Goal: Transaction & Acquisition: Purchase product/service

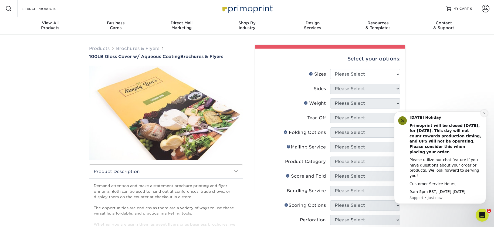
click at [484, 115] on icon "Dismiss notification" at bounding box center [484, 113] width 3 height 3
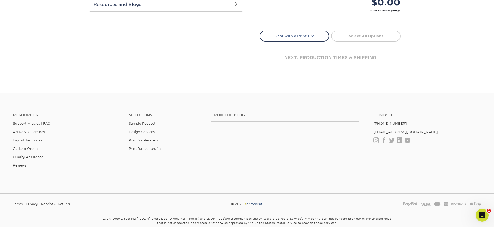
scroll to position [297, 0]
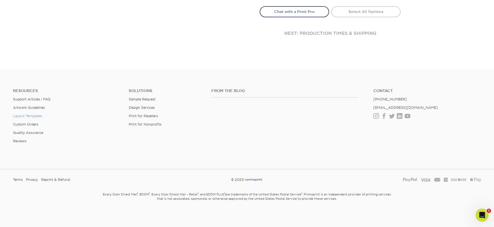
click at [15, 118] on link "Layout Templates" at bounding box center [27, 116] width 29 height 4
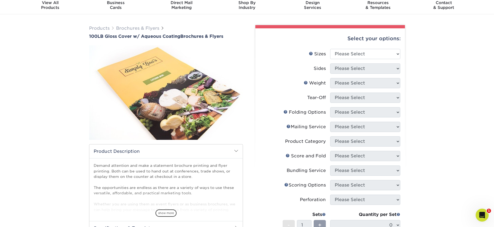
scroll to position [0, 0]
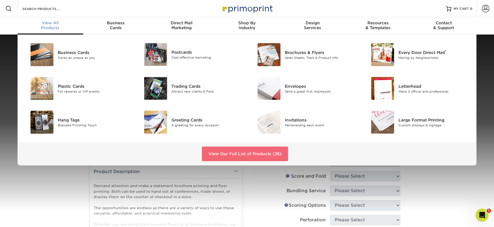
click at [253, 154] on link "View Our Full List of Products (28)" at bounding box center [245, 154] width 86 height 15
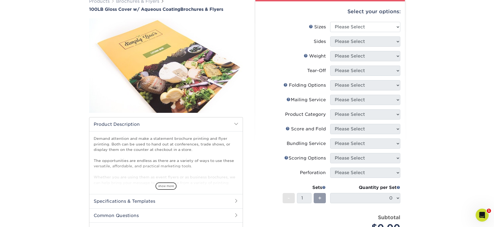
scroll to position [44, 0]
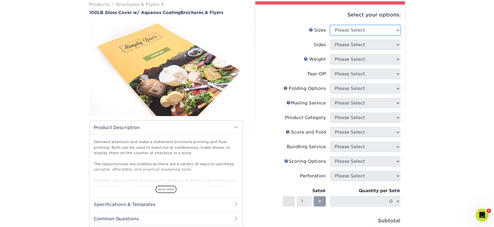
click at [362, 28] on select "Please Select 3.5" x 8.5" 3.5" x 11" 3.67" x 8.5" 4" x 8.5" 4" x 11" 4" x 12" 4…" at bounding box center [365, 30] width 70 height 10
select select "11.00x17.00"
click at [330, 25] on select "Please Select 3.5" x 8.5" 3.5" x 11" 3.67" x 8.5" 4" x 8.5" 4" x 11" 4" x 12" 4…" at bounding box center [365, 30] width 70 height 10
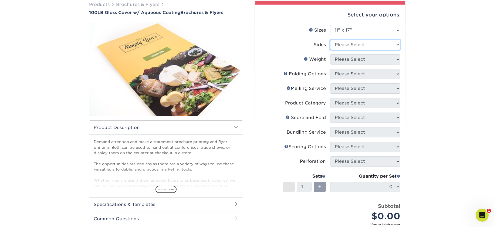
click at [392, 46] on select "Please Select Print Both Sides Print Front Only" at bounding box center [365, 45] width 70 height 10
select select "13abbda7-1d64-4f25-8bb2-c179b224825d"
click at [330, 40] on select "Please Select Print Both Sides Print Front Only" at bounding box center [365, 45] width 70 height 10
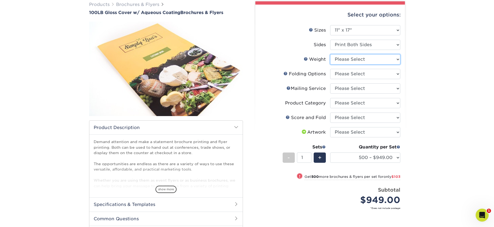
click at [358, 61] on select "Please Select 100LB" at bounding box center [365, 59] width 70 height 10
select select "100LB"
click at [330, 54] on select "Please Select 100LB" at bounding box center [365, 59] width 70 height 10
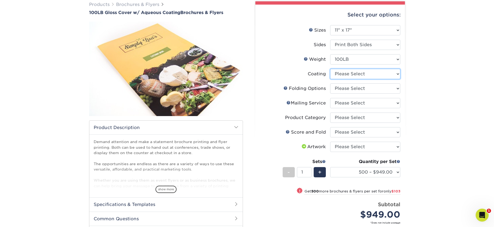
click at [379, 75] on select at bounding box center [365, 74] width 70 height 10
select select "d41dab50-ff65-4f4f-bb17-2afe4d36ae33"
click at [330, 69] on select at bounding box center [365, 74] width 70 height 10
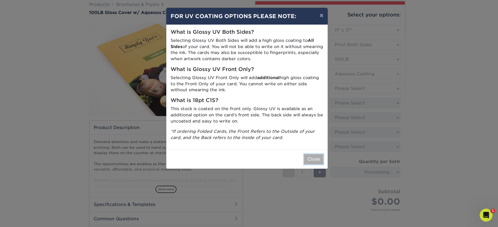
click at [316, 159] on button "Close" at bounding box center [313, 159] width 19 height 10
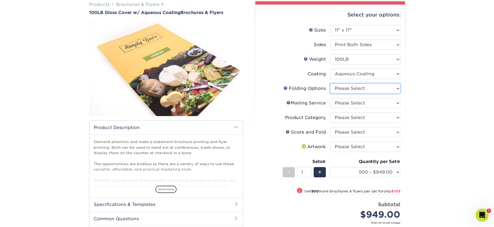
click at [381, 87] on select "Please Select FLAT - No Folding" at bounding box center [365, 88] width 70 height 10
select select "9b1d5825-34d1-4721-9874-ed79abb003d7"
click at [330, 83] on select "Please Select FLAT - No Folding" at bounding box center [365, 88] width 70 height 10
click at [384, 105] on select "Please Select No Direct Mailing Service No, I will mail/stamp/imprint Direct Ma…" at bounding box center [365, 103] width 70 height 10
select select "3e5e9bdd-d78a-4c28-a41d-fe1407925ca6"
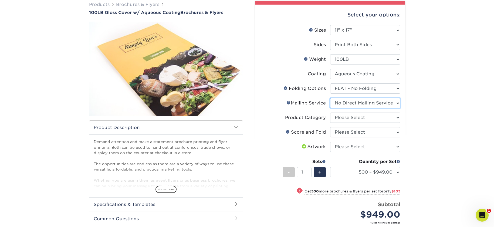
click at [330, 98] on select "Please Select No Direct Mailing Service No, I will mail/stamp/imprint Direct Ma…" at bounding box center [365, 103] width 70 height 10
click at [380, 117] on select "Please Select Flyers and Brochures" at bounding box center [365, 118] width 70 height 10
select select "1a668080-6b7c-4174-b399-2c3833b27ef4"
click at [330, 113] on select "Please Select Flyers and Brochures" at bounding box center [365, 118] width 70 height 10
click at [375, 130] on select "Please Select No Scoring and Folding Score & fold in half Score and Tri-Fold" at bounding box center [365, 132] width 70 height 10
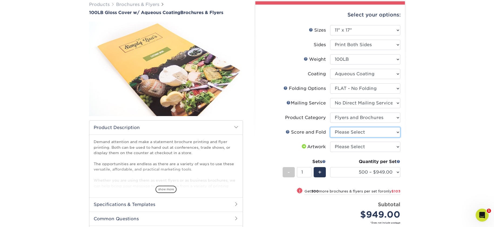
select select "a16c219e-16ac-4cab-aed3-3adba38009f9"
click at [330, 127] on select "Please Select No Scoring and Folding Score & fold in half Score and Tri-Fold" at bounding box center [365, 132] width 70 height 10
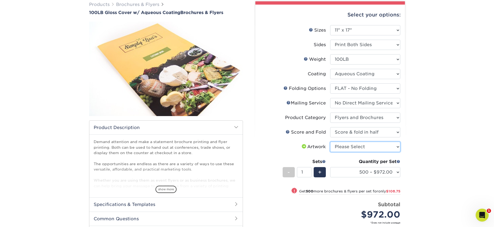
click at [379, 148] on select "Please Select I will upload files I need a design - $175" at bounding box center [365, 147] width 70 height 10
select select "upload"
click at [330, 142] on select "Please Select I will upload files I need a design - $175" at bounding box center [365, 147] width 70 height 10
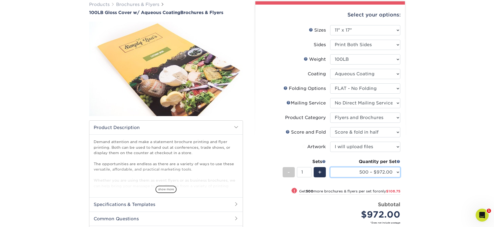
click at [347, 173] on select "500 – $972.00 1000 – $1080.75 2000 – $1361.25 2500 – $1422.00 3000 – $1710.75 4…" at bounding box center [365, 172] width 70 height 10
select select "1000 – $1080.75"
click at [330, 167] on select "500 – $972.00 1000 – $1080.75 2000 – $1361.25 2500 – $1422.00 3000 – $1710.75 4…" at bounding box center [365, 172] width 70 height 10
click at [127, 4] on link "Brochures & Flyers" at bounding box center [137, 4] width 43 height 5
click at [147, 3] on link "Brochures & Flyers" at bounding box center [137, 4] width 43 height 5
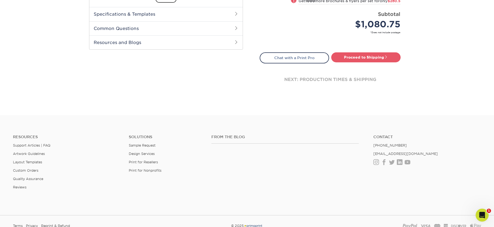
scroll to position [0, 0]
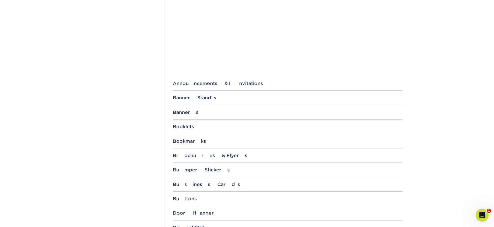
scroll to position [153, 0]
click at [178, 154] on div "Brochures & Flyers" at bounding box center [288, 154] width 230 height 5
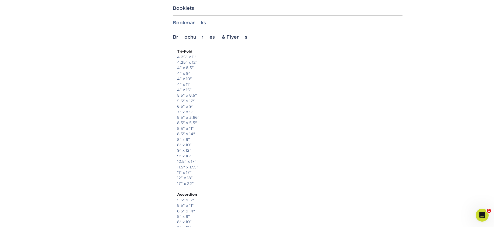
scroll to position [272, 0]
click at [185, 127] on link "8.5" x 11"" at bounding box center [185, 127] width 17 height 4
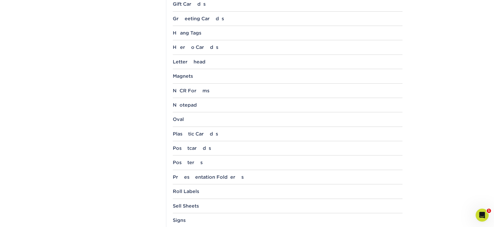
scroll to position [1574, 0]
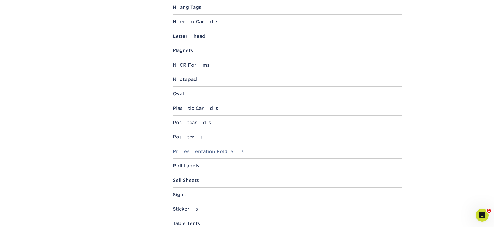
click at [226, 150] on div "Presentation Folders" at bounding box center [288, 151] width 230 height 5
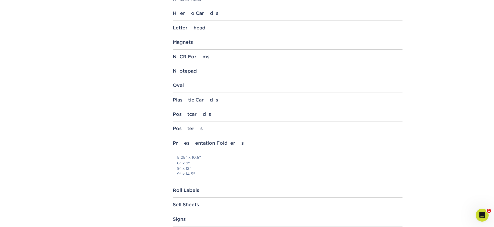
scroll to position [1583, 0]
click at [184, 168] on link "9" x 12"" at bounding box center [184, 168] width 14 height 4
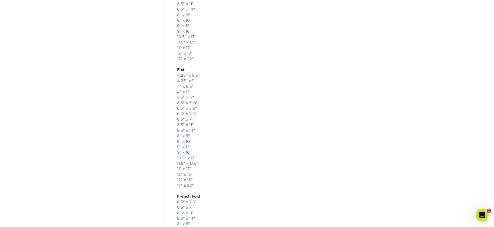
scroll to position [649, 0]
click at [187, 124] on link "8.5" x 11"" at bounding box center [185, 124] width 17 height 4
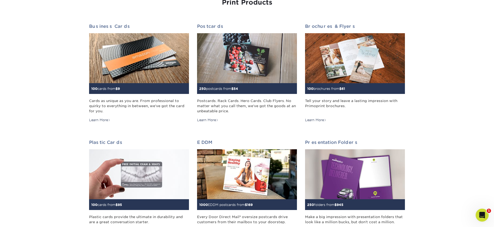
scroll to position [82, 0]
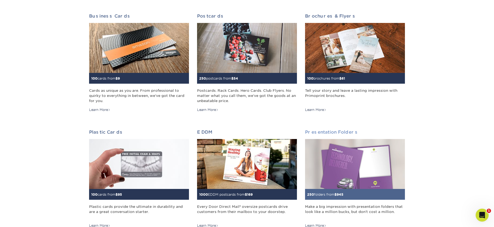
click at [357, 145] on img at bounding box center [355, 164] width 100 height 50
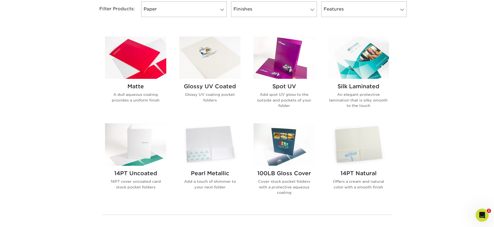
click at [203, 59] on img at bounding box center [209, 57] width 61 height 42
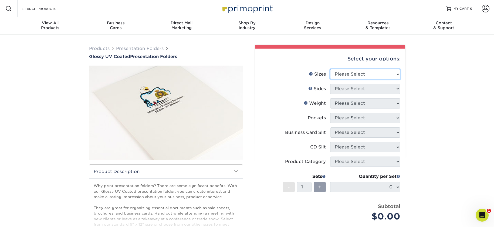
click at [355, 74] on select "Please Select 5.25" x 10.5" 6" x 9" 9" x 12" 9" x 14.5"" at bounding box center [365, 74] width 70 height 10
click at [351, 75] on select "Please Select 5.25" x 10.5" 6" x 9" 9" x 12" 9" x 14.5"" at bounding box center [365, 74] width 70 height 10
select select "9.00x12.00"
click at [330, 69] on select "Please Select 5.25" x 10.5" 6" x 9" 9" x 12" 9" x 14.5"" at bounding box center [365, 74] width 70 height 10
click at [359, 86] on select "Please Select Print Both Sides Print Front Only" at bounding box center [365, 89] width 70 height 10
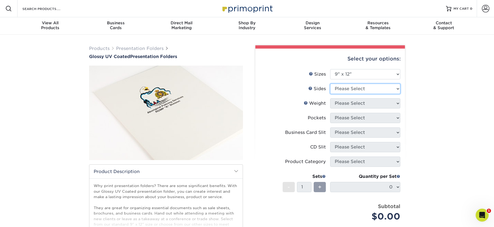
select select "32d3c223-f82c-492b-b915-ba065a00862f"
click at [330, 84] on select "Please Select Print Both Sides Print Front Only" at bounding box center [365, 89] width 70 height 10
click at [358, 104] on select "Please Select 14PT 16PT" at bounding box center [365, 103] width 70 height 10
select select "16PT"
click at [330, 98] on select "Please Select 14PT 16PT" at bounding box center [365, 103] width 70 height 10
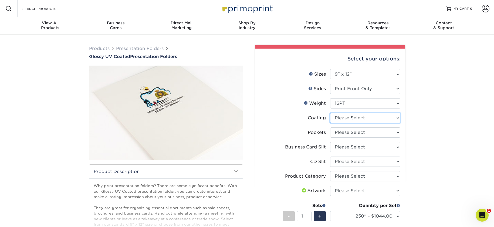
click at [385, 119] on select at bounding box center [365, 118] width 70 height 10
select select "ae367451-b2b8-45df-a344-0f05b6a12993"
click at [330, 113] on select at bounding box center [365, 118] width 70 height 10
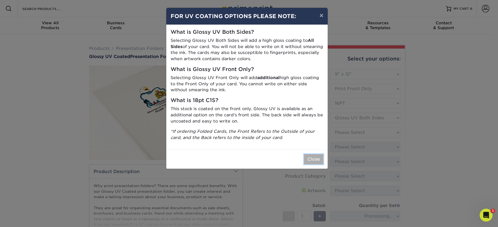
click at [305, 157] on button "Close" at bounding box center [313, 159] width 19 height 10
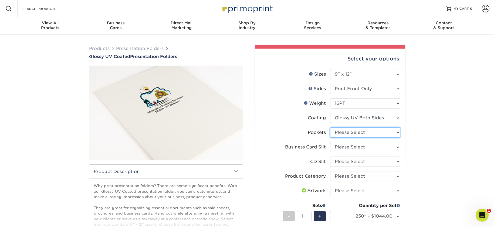
click at [368, 132] on select "Please Select 1 Pocket on the Left (Front) Side 1 Pocket on the Right (Back) Si…" at bounding box center [365, 132] width 70 height 10
select select "e8427203-e3c7-4640-a4e8-bae00c228d98"
click at [330, 127] on select "Please Select 1 Pocket on the Left (Front) Side 1 Pocket on the Right (Back) Si…" at bounding box center [365, 132] width 70 height 10
click at [363, 145] on select "Please Select No Business Card Slits On Both Pockets - Horizontal On Both Pocke…" at bounding box center [365, 147] width 70 height 10
select select "8e249328-dfb3-4e9a-9503-f178185f32c5"
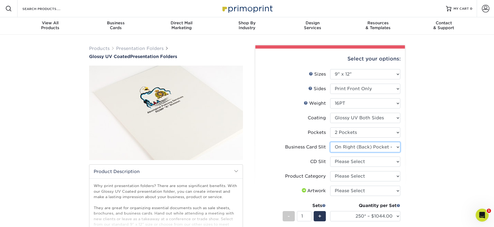
click at [330, 142] on select "Please Select No Business Card Slits On Both Pockets - Horizontal On Both Pocke…" at bounding box center [365, 147] width 70 height 10
click at [343, 161] on select "Please Select No CD Slit On the Left (Front) Pocket On the Right (Back) Pocket" at bounding box center [365, 162] width 70 height 10
select select "a092264a-7428-4d8e-b024-417dbebc6e25"
click at [330, 157] on select "Please Select No CD Slit On the Left (Front) Pocket On the Right (Back) Pocket" at bounding box center [365, 162] width 70 height 10
click at [356, 174] on select "Please Select Presentation Folders" at bounding box center [365, 176] width 70 height 10
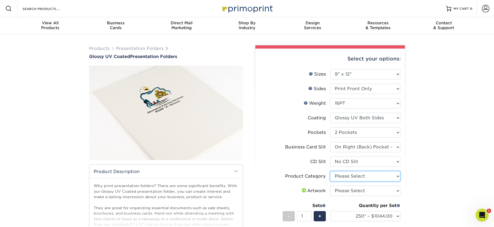
select select "57f7a581-ec4a-49d7-930d-eb044a1d12ac"
click at [330, 171] on select "Please Select Presentation Folders" at bounding box center [365, 176] width 70 height 10
click at [353, 191] on select "Please Select I will upload files I need a design - $75" at bounding box center [365, 191] width 70 height 10
select select "upload"
click at [330, 186] on select "Please Select I will upload files I need a design - $75" at bounding box center [365, 191] width 70 height 10
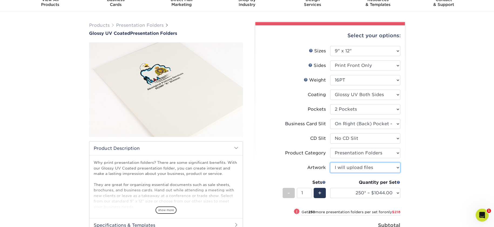
scroll to position [27, 0]
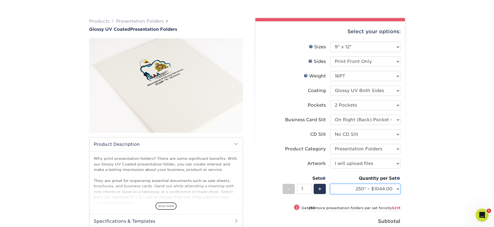
click at [378, 191] on select "250* – $1044.00 500 – $1262.00 1000 – $1561.00 2500 – $2752.00 5000 – $4289.00 …" at bounding box center [365, 189] width 70 height 10
select select "500 – $1262.00"
click at [330, 184] on select "250* – $1044.00 500 – $1262.00 1000 – $1561.00 2500 – $2752.00 5000 – $4289.00 …" at bounding box center [365, 189] width 70 height 10
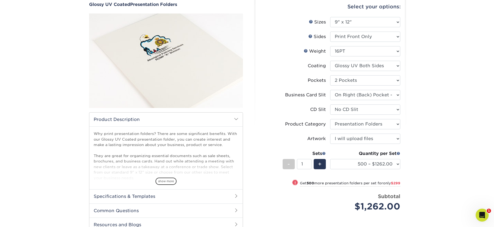
scroll to position [52, 0]
click at [60, 90] on div "Products Presentation Folders Glossy UV Coated Presentation Folders /" at bounding box center [247, 138] width 494 height 311
click at [192, 55] on img at bounding box center [166, 61] width 154 height 106
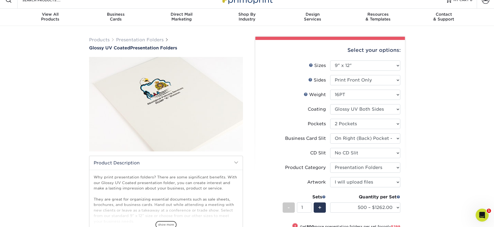
scroll to position [9, 0]
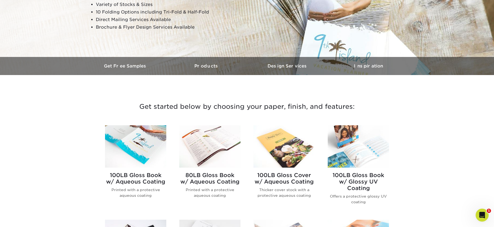
click at [273, 140] on img at bounding box center [283, 146] width 61 height 42
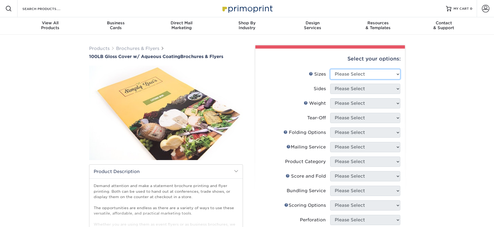
click at [349, 73] on select "Please Select 3.5" x 8.5" 3.5" x 11" 3.67" x 8.5" 4" x 8.5" 4" x 11" 4" x 12" 4…" at bounding box center [365, 74] width 70 height 10
select select "8.50x11.00"
click at [330, 69] on select "Please Select 3.5" x 8.5" 3.5" x 11" 3.67" x 8.5" 4" x 8.5" 4" x 11" 4" x 12" 4…" at bounding box center [365, 74] width 70 height 10
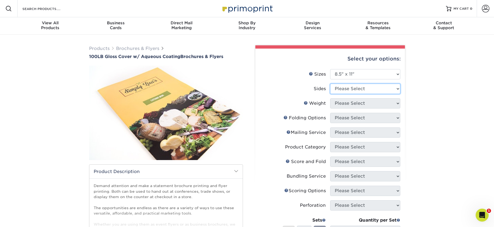
click at [364, 86] on select "Please Select Print Both Sides Print Front Only" at bounding box center [365, 89] width 70 height 10
select select "13abbda7-1d64-4f25-8bb2-c179b224825d"
click at [330, 84] on select "Please Select Print Both Sides Print Front Only" at bounding box center [365, 89] width 70 height 10
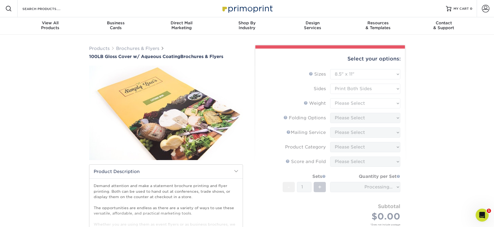
click at [361, 103] on form "Sizes Help Sizes Please Select 3.5" x 8.5" 3.5" x 11" 3.67" x 8.5" 4" x 8.5" 4"…" at bounding box center [330, 153] width 141 height 169
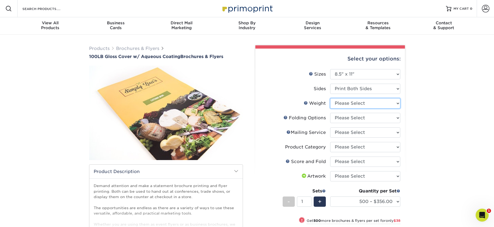
click at [363, 101] on select "Please Select 100LB" at bounding box center [365, 103] width 70 height 10
select select "100LB"
click at [330, 98] on select "Please Select 100LB" at bounding box center [365, 103] width 70 height 10
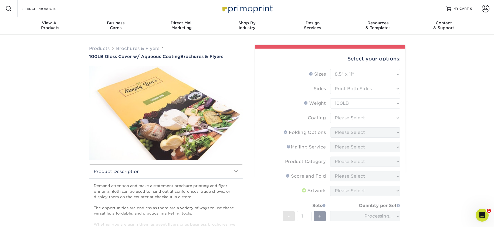
click at [356, 118] on form "Sizes Help Sizes Please Select 3.5" x 8.5" 3.5" x 11" 3.67" x 8.5" 4" x 8.5" 4"…" at bounding box center [330, 168] width 141 height 198
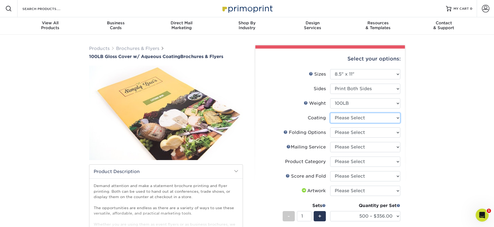
click at [370, 118] on select at bounding box center [365, 118] width 70 height 10
select select "d41dab50-ff65-4f4f-bb17-2afe4d36ae33"
click at [330, 113] on select at bounding box center [365, 118] width 70 height 10
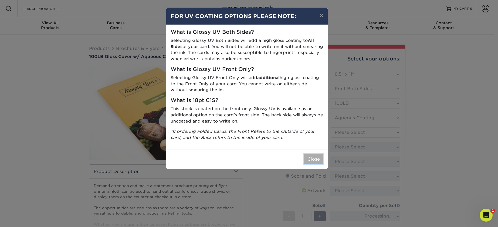
drag, startPoint x: 316, startPoint y: 155, endPoint x: 343, endPoint y: 149, distance: 26.9
click at [316, 155] on button "Close" at bounding box center [313, 159] width 19 height 10
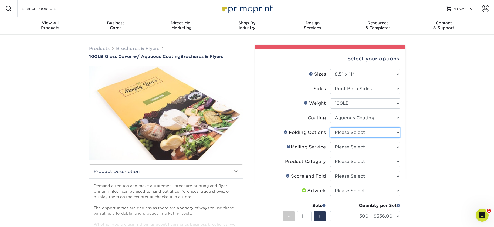
click at [367, 130] on select "Please Select FLAT - No Folding" at bounding box center [365, 132] width 70 height 10
select select "9b1d5825-34d1-4721-9874-ed79abb003d7"
click at [330, 127] on select "Please Select FLAT - No Folding" at bounding box center [365, 132] width 70 height 10
click at [365, 146] on select "Please Select No Direct Mailing Service No, I will mail/stamp/imprint Direct Ma…" at bounding box center [365, 147] width 70 height 10
select select "3e5e9bdd-d78a-4c28-a41d-fe1407925ca6"
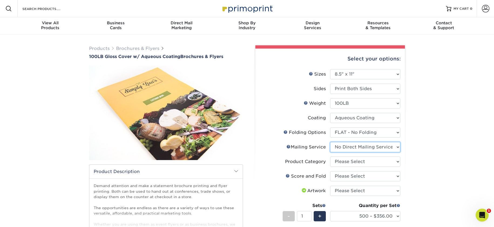
click at [330, 142] on select "Please Select No Direct Mailing Service No, I will mail/stamp/imprint Direct Ma…" at bounding box center [365, 147] width 70 height 10
click at [362, 158] on select "Please Select Flyers and Brochures" at bounding box center [365, 162] width 70 height 10
select select "1a668080-6b7c-4174-b399-2c3833b27ef4"
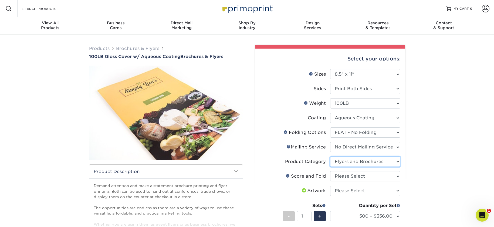
click at [330, 157] on select "Please Select Flyers and Brochures" at bounding box center [365, 162] width 70 height 10
click at [378, 175] on select "Please Select No Scoring and Folding Score & fold in half Score and 1/2 Fold on…" at bounding box center [365, 176] width 70 height 10
select select "693e0d4e-af90-4796-9ba3-e200b26a5d59"
click at [330, 171] on select "Please Select No Scoring and Folding Score & fold in half Score and 1/2 Fold on…" at bounding box center [365, 176] width 70 height 10
click at [359, 192] on select "Please Select I will upload files I need a design - $175" at bounding box center [365, 191] width 70 height 10
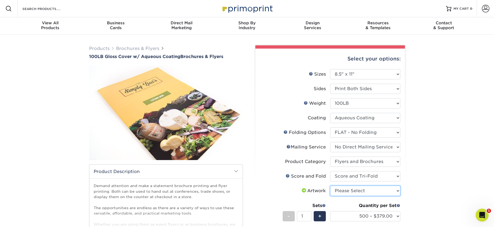
select select "upload"
click at [330, 186] on select "Please Select I will upload files I need a design - $175" at bounding box center [365, 191] width 70 height 10
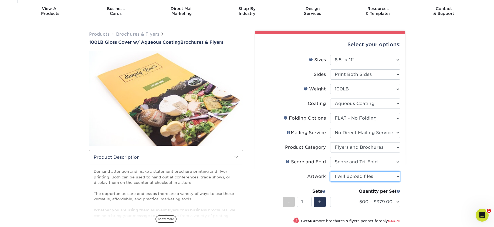
scroll to position [15, 0]
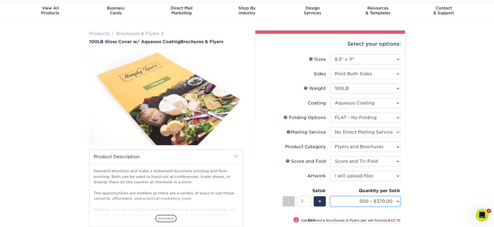
click at [371, 202] on select "500 – $379.00 1000 – $422.75 2000 – $509.25 2500 – $633.00 3000 – $803.75 4000 …" at bounding box center [365, 201] width 70 height 10
select select "1000 – $422.75"
click at [330, 196] on select "500 – $379.00 1000 – $422.75 2000 – $509.25 2500 – $633.00 3000 – $803.75 4000 …" at bounding box center [365, 201] width 70 height 10
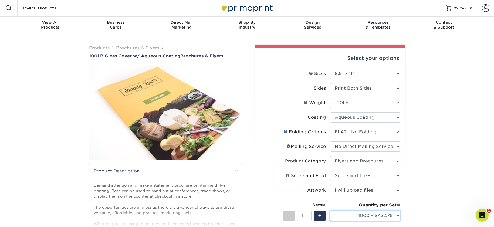
scroll to position [0, 0]
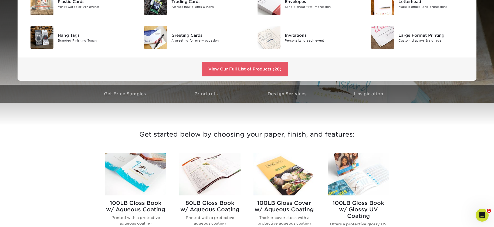
scroll to position [140, 0]
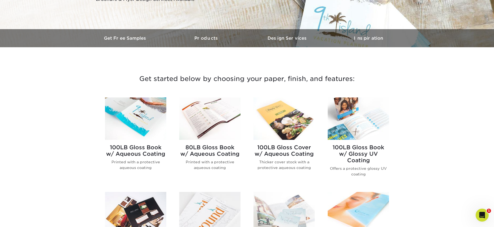
click at [286, 127] on img at bounding box center [283, 118] width 61 height 42
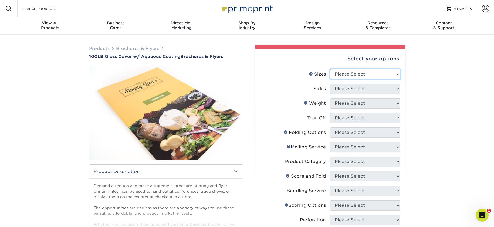
click at [350, 76] on select "Please Select 3.5" x 8.5" 3.5" x 11" 3.67" x 8.5" 4" x 8.5" 4" x 11" 4" x 12" 4…" at bounding box center [365, 74] width 70 height 10
select select "8.50x11.00"
click at [330, 69] on select "Please Select 3.5" x 8.5" 3.5" x 11" 3.67" x 8.5" 4" x 8.5" 4" x 11" 4" x 12" 4…" at bounding box center [365, 74] width 70 height 10
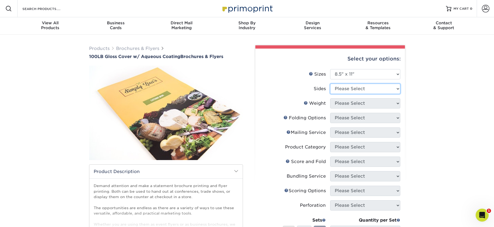
click at [359, 90] on select "Please Select Print Both Sides Print Front Only" at bounding box center [365, 89] width 70 height 10
select select "13abbda7-1d64-4f25-8bb2-c179b224825d"
click at [330, 84] on select "Please Select Print Both Sides Print Front Only" at bounding box center [365, 89] width 70 height 10
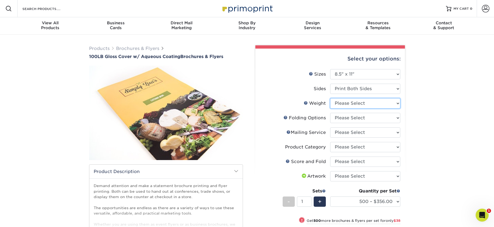
click at [354, 101] on select "Please Select 100LB" at bounding box center [365, 103] width 70 height 10
select select "100LB"
click at [330, 98] on select "Please Select 100LB" at bounding box center [365, 103] width 70 height 10
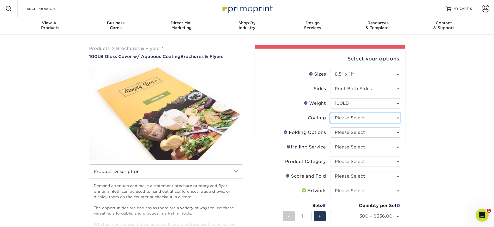
click at [379, 117] on select at bounding box center [365, 118] width 70 height 10
select select "d41dab50-ff65-4f4f-bb17-2afe4d36ae33"
click at [330, 113] on select at bounding box center [365, 118] width 70 height 10
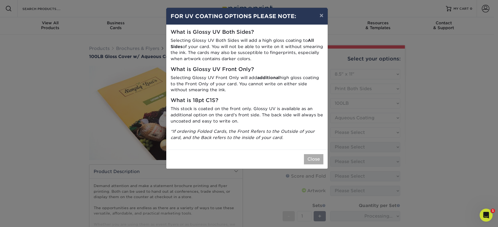
click at [323, 159] on div "Close" at bounding box center [246, 159] width 161 height 19
click at [313, 158] on button "Close" at bounding box center [313, 159] width 19 height 10
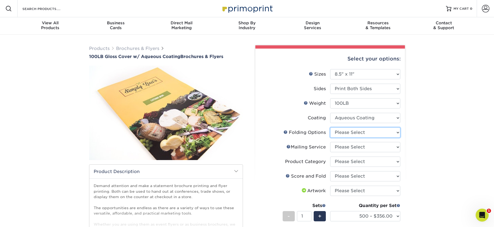
click at [396, 133] on select "Please Select FLAT - No Folding" at bounding box center [365, 132] width 70 height 10
select select "9b1d5825-34d1-4721-9874-ed79abb003d7"
click at [330, 127] on select "Please Select FLAT - No Folding" at bounding box center [365, 132] width 70 height 10
click at [384, 147] on select "Please Select No Direct Mailing Service No, I will mail/stamp/imprint Direct Ma…" at bounding box center [365, 147] width 70 height 10
select select "3e5e9bdd-d78a-4c28-a41d-fe1407925ca6"
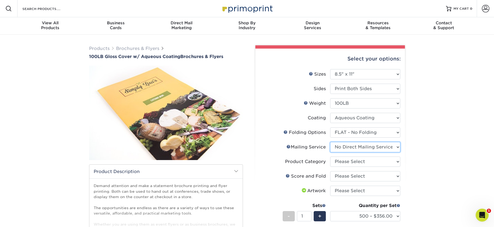
click at [330, 142] on select "Please Select No Direct Mailing Service No, I will mail/stamp/imprint Direct Ma…" at bounding box center [365, 147] width 70 height 10
click at [371, 159] on select "Please Select Flyers and Brochures" at bounding box center [365, 162] width 70 height 10
select select "1a668080-6b7c-4174-b399-2c3833b27ef4"
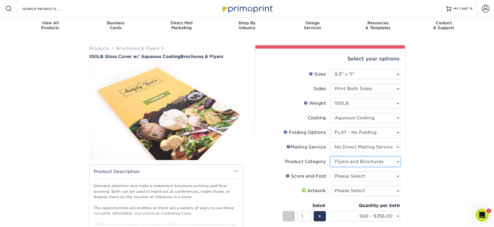
click at [330, 157] on select "Please Select Flyers and Brochures" at bounding box center [365, 162] width 70 height 10
click at [370, 175] on select "Please Select No Scoring and Folding Score & fold in half Score and 1/2 Fold on…" at bounding box center [365, 176] width 70 height 10
select select "bd0593cf-038a-41f4-bfbc-0b0ebdcc21b2"
click at [330, 171] on select "Please Select No Scoring and Folding Score & fold in half Score and 1/2 Fold on…" at bounding box center [365, 176] width 70 height 10
click at [369, 188] on select "Please Select I will upload files I need a design - $175" at bounding box center [365, 191] width 70 height 10
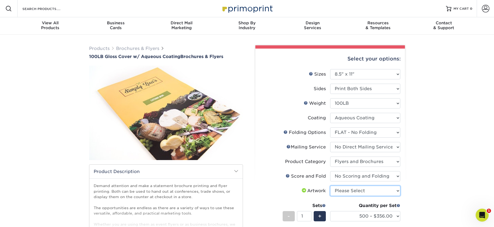
select select "upload"
click at [330, 186] on select "Please Select I will upload files I need a design - $175" at bounding box center [365, 191] width 70 height 10
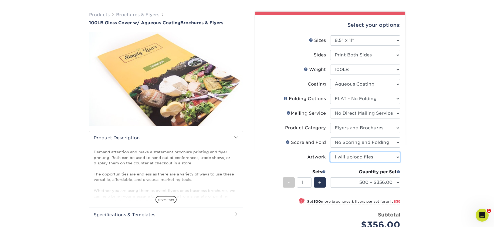
scroll to position [35, 0]
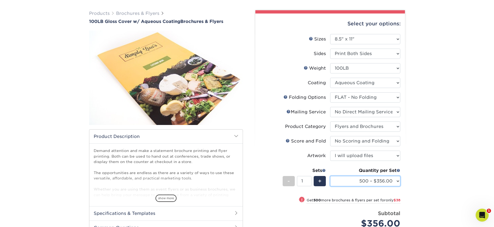
click at [380, 182] on select "500 – $356.00 1000 – $394.00 2000 – $469.00 2500 – $587.00 3000 – $752.00 4000 …" at bounding box center [365, 181] width 70 height 10
select select "1000 – $394.00"
click at [330, 176] on select "500 – $356.00 1000 – $394.00 2000 – $469.00 2500 – $587.00 3000 – $752.00 4000 …" at bounding box center [365, 181] width 70 height 10
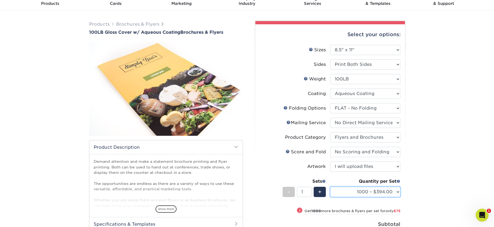
scroll to position [25, 0]
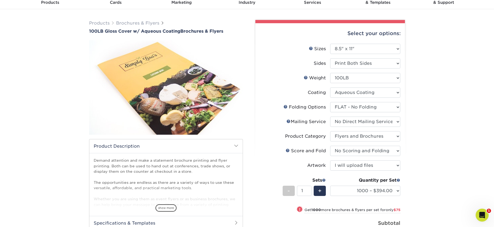
click at [453, 138] on div "Products Brochures & Flyers 100LB Gloss Cover w/ Aqueous Coating Brochures & Fl…" at bounding box center [247, 166] width 494 height 315
